Goal: Information Seeking & Learning: Learn about a topic

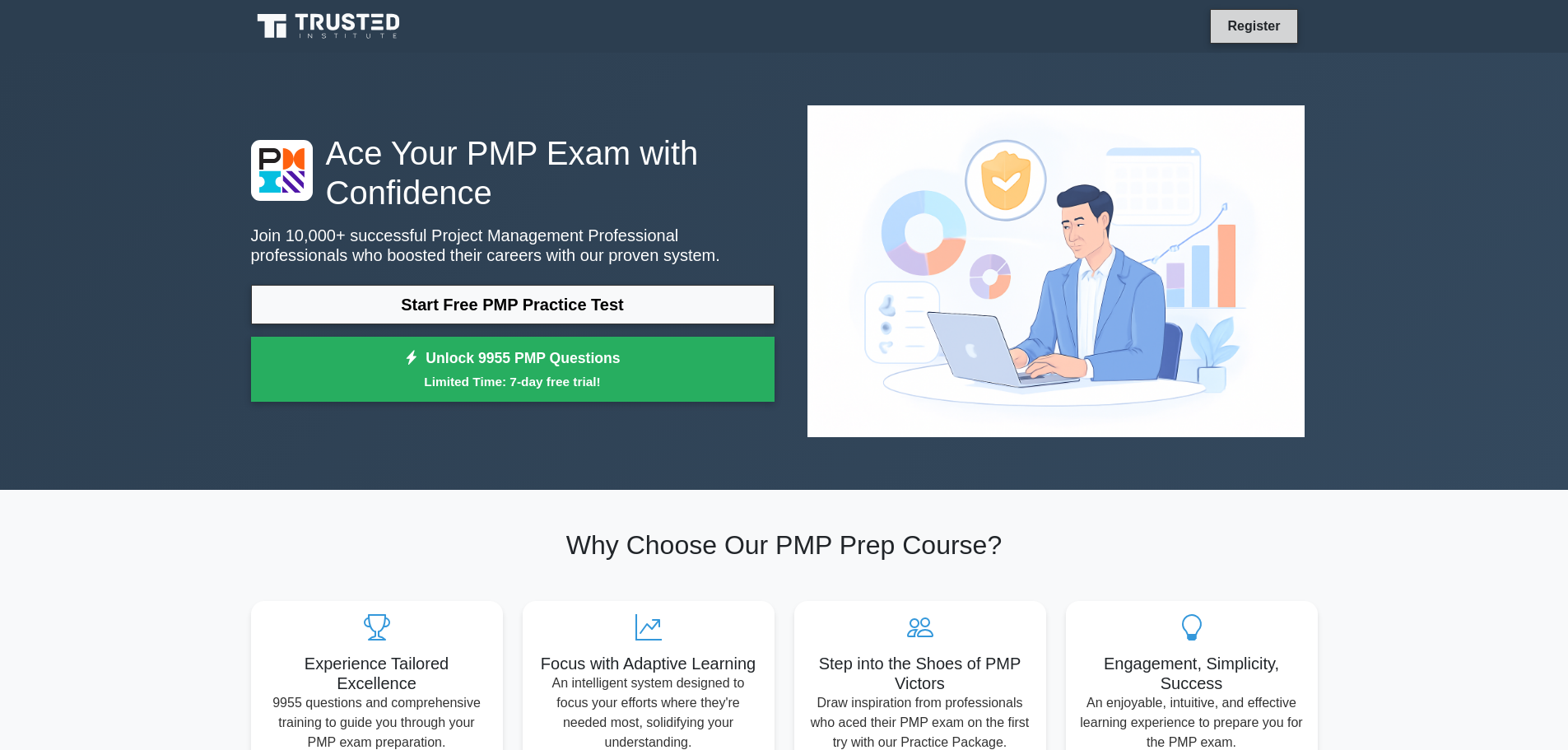
click at [1238, 24] on link "Register" at bounding box center [1254, 26] width 73 height 21
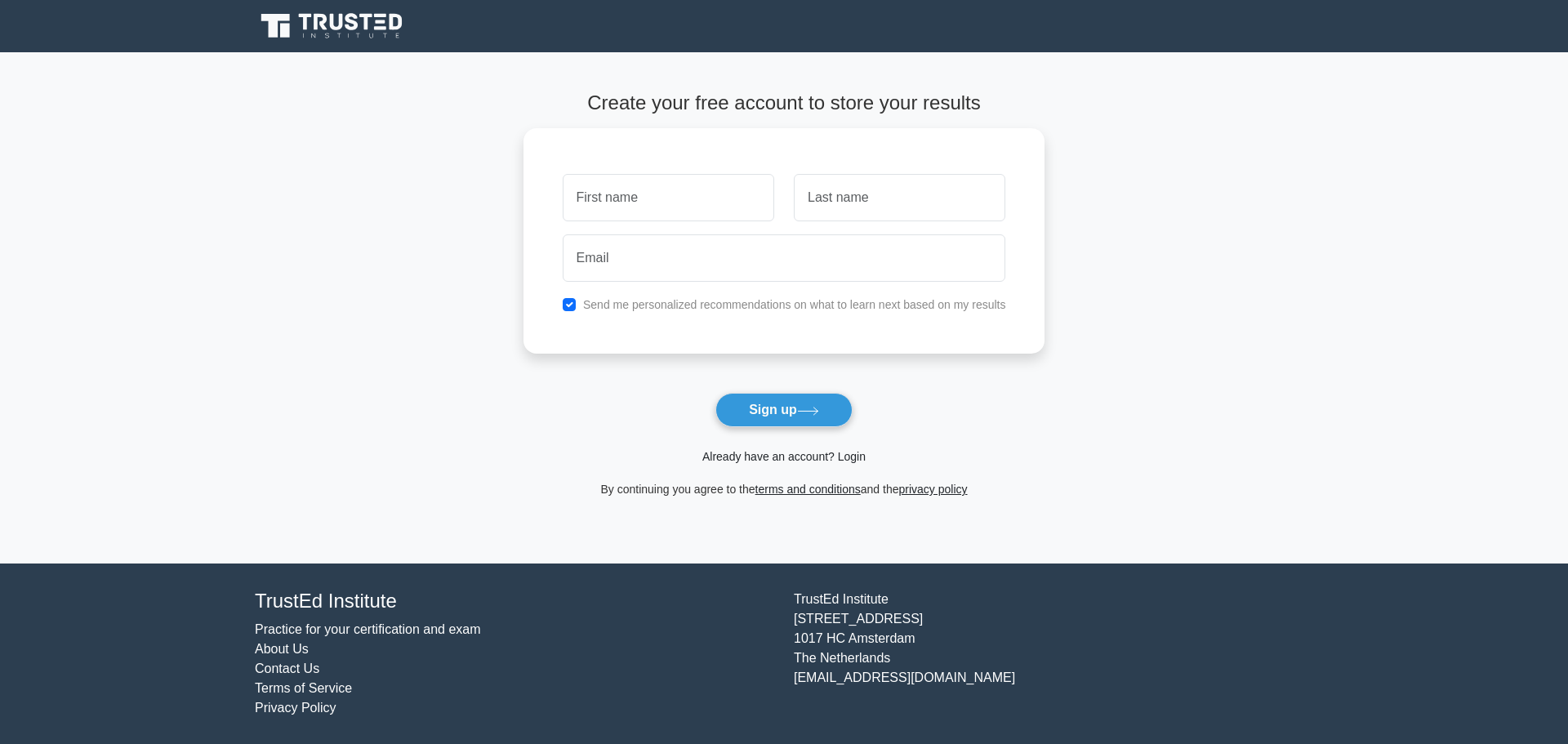
click at [775, 461] on link "Already have an account? Login" at bounding box center [784, 456] width 164 height 13
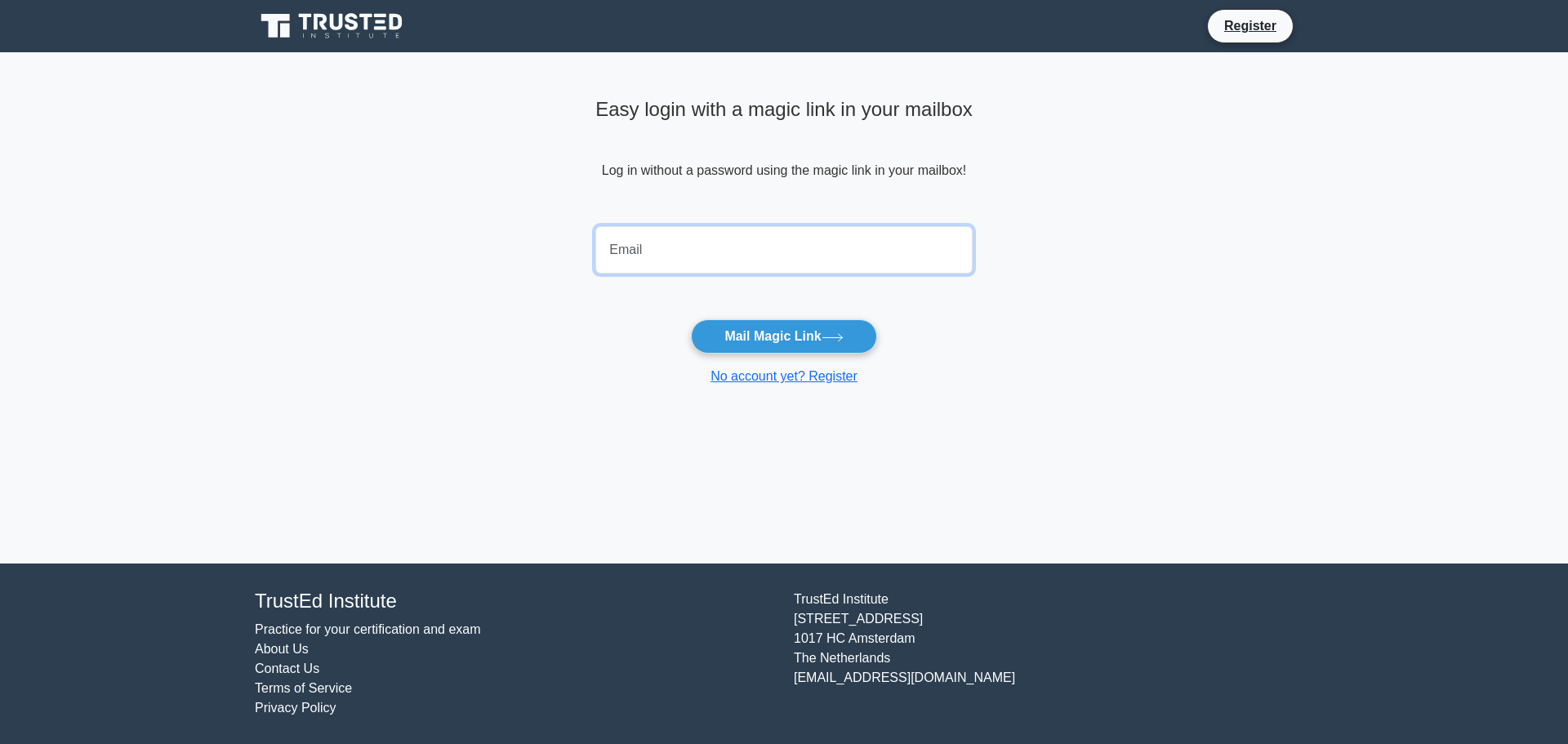
click at [799, 254] on input "email" at bounding box center [784, 250] width 377 height 47
type input "michal.wydmuch@gmail.com"
click at [802, 338] on button "Mail Magic Link" at bounding box center [784, 336] width 186 height 34
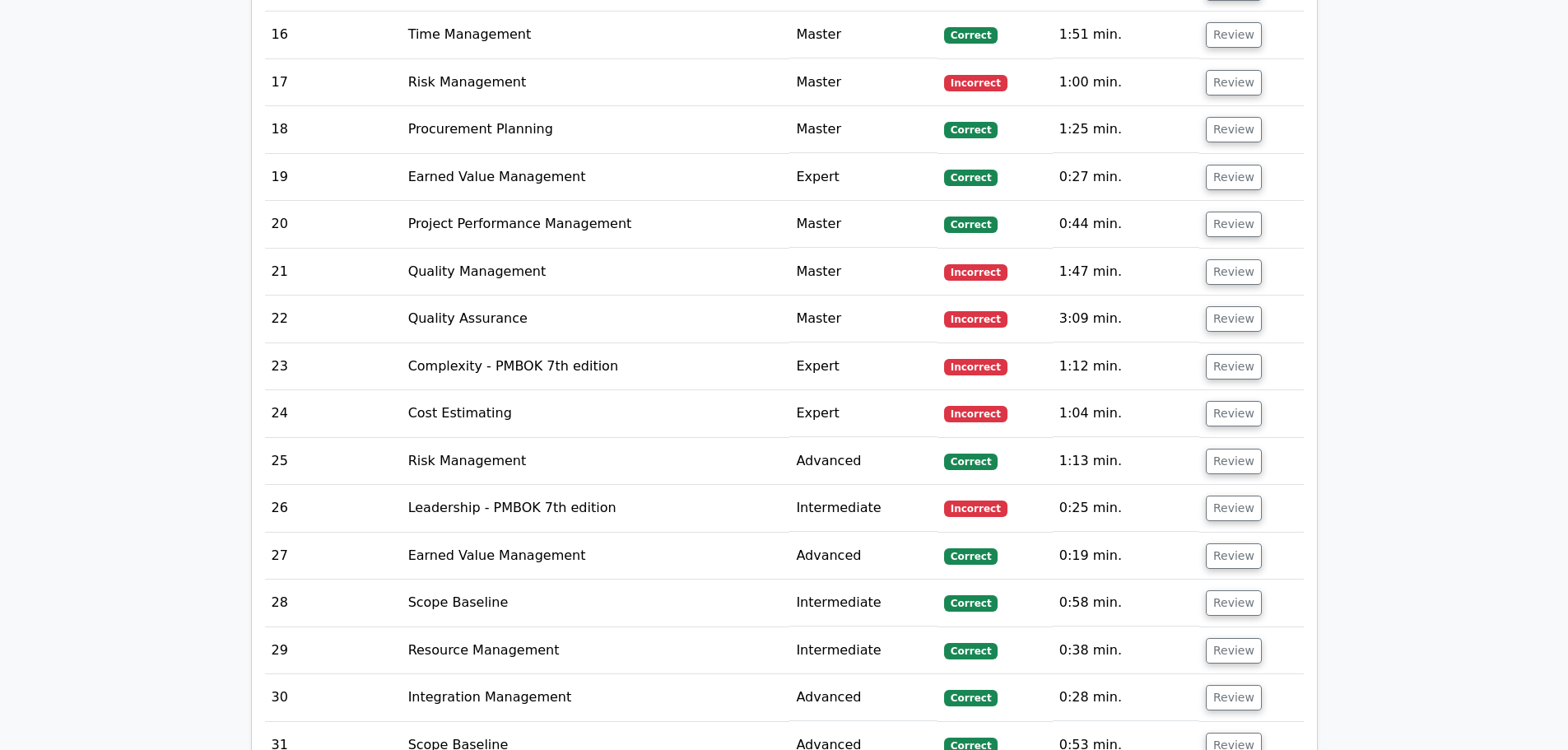
scroll to position [4938, 0]
